Goal: Information Seeking & Learning: Learn about a topic

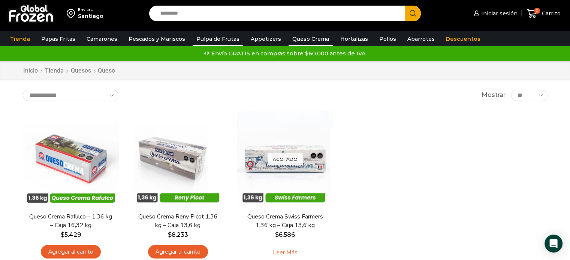
click at [223, 40] on link "Pulpa de Frutas" at bounding box center [218, 39] width 51 height 14
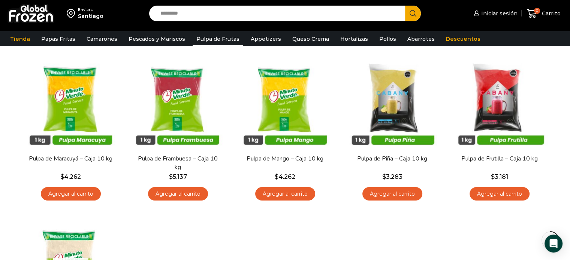
scroll to position [75, 0]
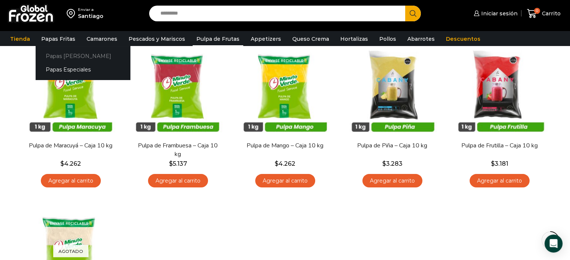
click at [64, 60] on link "Papas [PERSON_NAME]" at bounding box center [83, 56] width 94 height 14
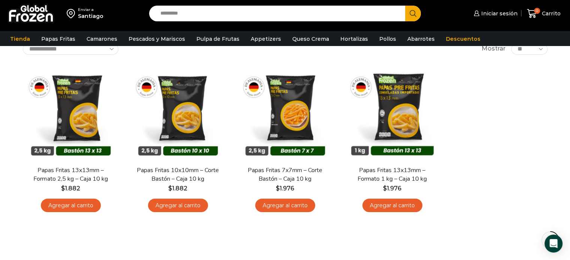
scroll to position [37, 0]
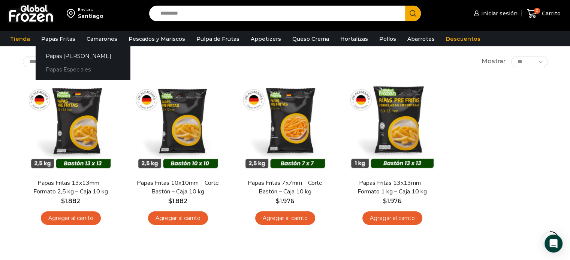
click at [71, 69] on link "Papas Especiales" at bounding box center [83, 70] width 94 height 14
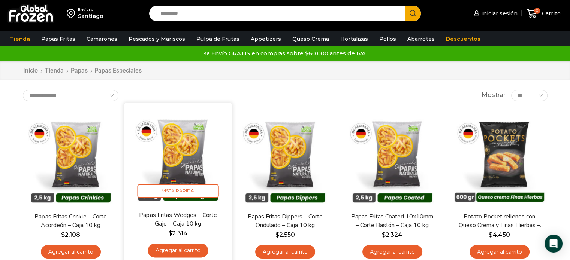
click at [178, 156] on img at bounding box center [178, 157] width 97 height 97
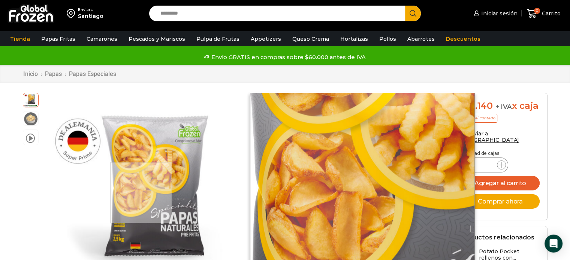
click at [142, 193] on div at bounding box center [142, 193] width 62 height 62
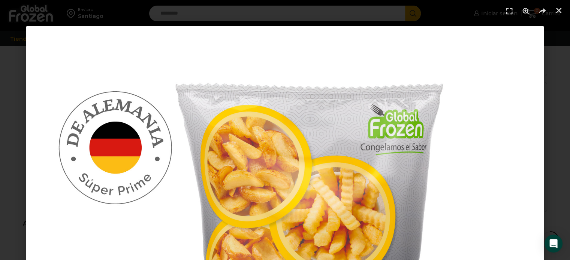
scroll to position [458, 0]
click at [559, 10] on icon "Cerrar (Esc)" at bounding box center [558, 10] width 7 height 7
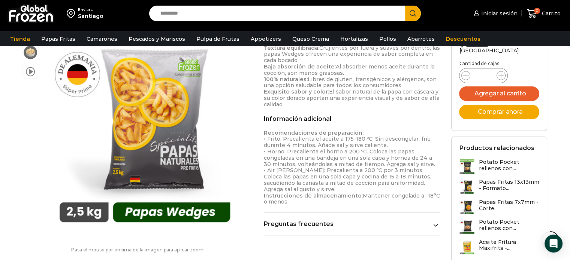
scroll to position [383, 0]
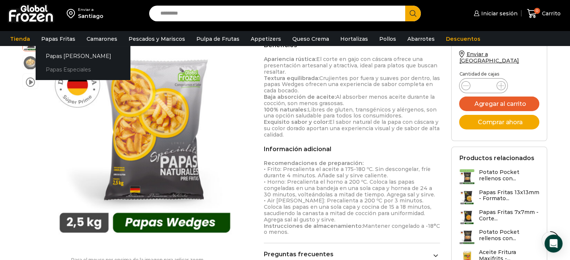
click at [67, 75] on link "Papas Especiales" at bounding box center [83, 70] width 94 height 14
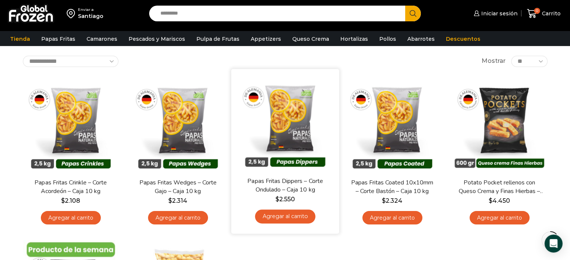
scroll to position [37, 0]
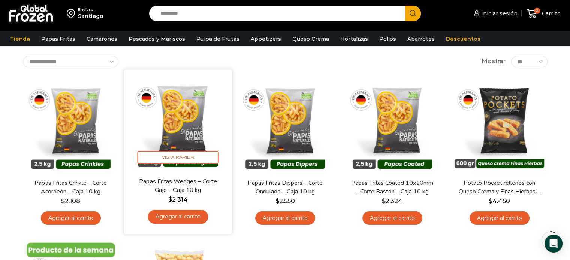
click at [189, 123] on img at bounding box center [178, 123] width 97 height 97
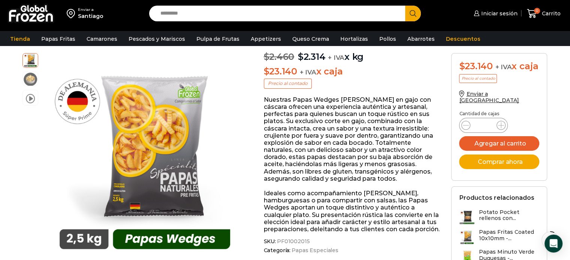
scroll to position [262, 0]
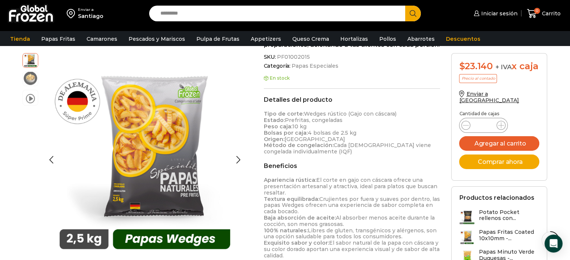
click at [27, 77] on img at bounding box center [30, 78] width 15 height 15
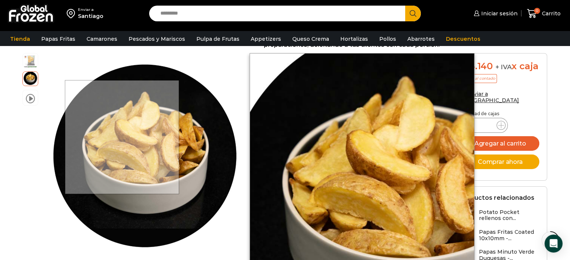
drag, startPoint x: 123, startPoint y: 138, endPoint x: 133, endPoint y: 150, distance: 15.4
click at [133, 150] on div at bounding box center [122, 137] width 114 height 114
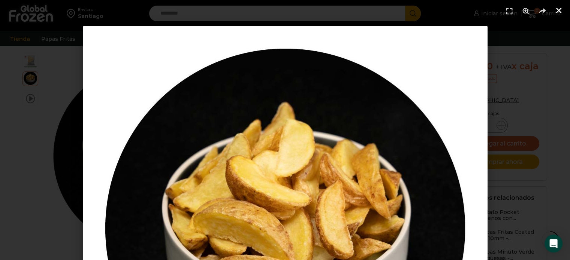
click at [559, 12] on icon "Cerrar (Esc)" at bounding box center [558, 10] width 7 height 7
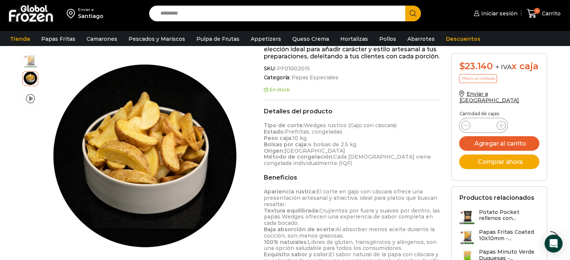
scroll to position [150, 0]
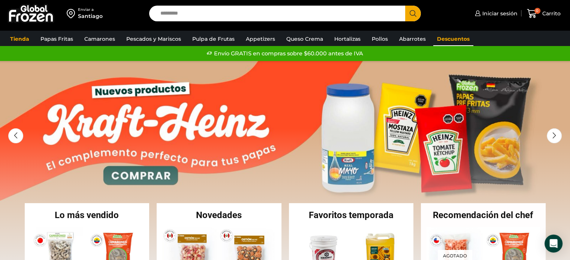
click at [457, 41] on link "Descuentos" at bounding box center [453, 39] width 40 height 14
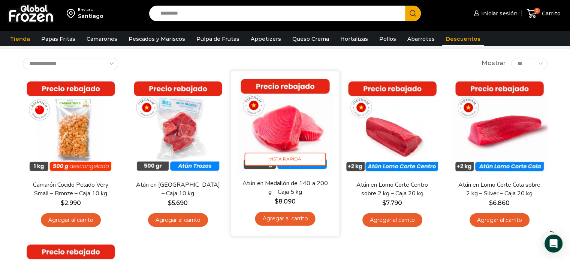
scroll to position [37, 0]
